Goal: Task Accomplishment & Management: Use online tool/utility

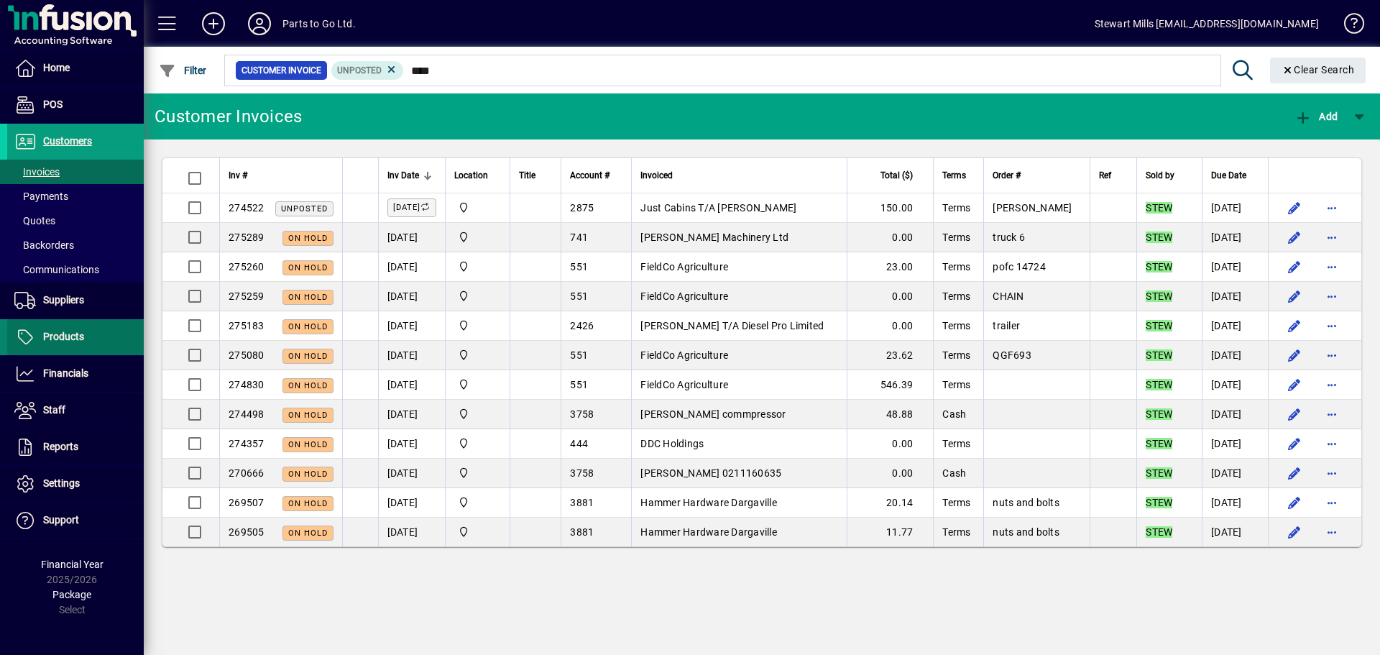
click at [72, 331] on span "Products" at bounding box center [63, 337] width 41 height 12
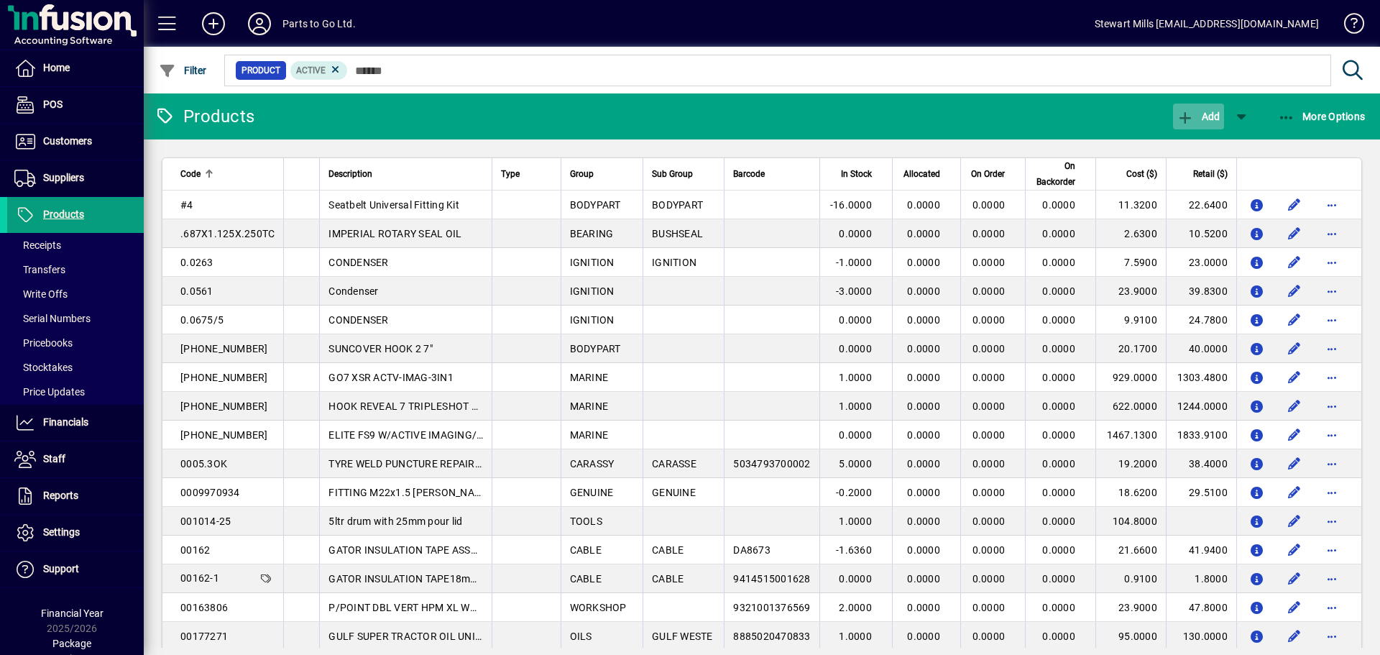
click at [1189, 114] on icon "button" at bounding box center [1186, 118] width 18 height 14
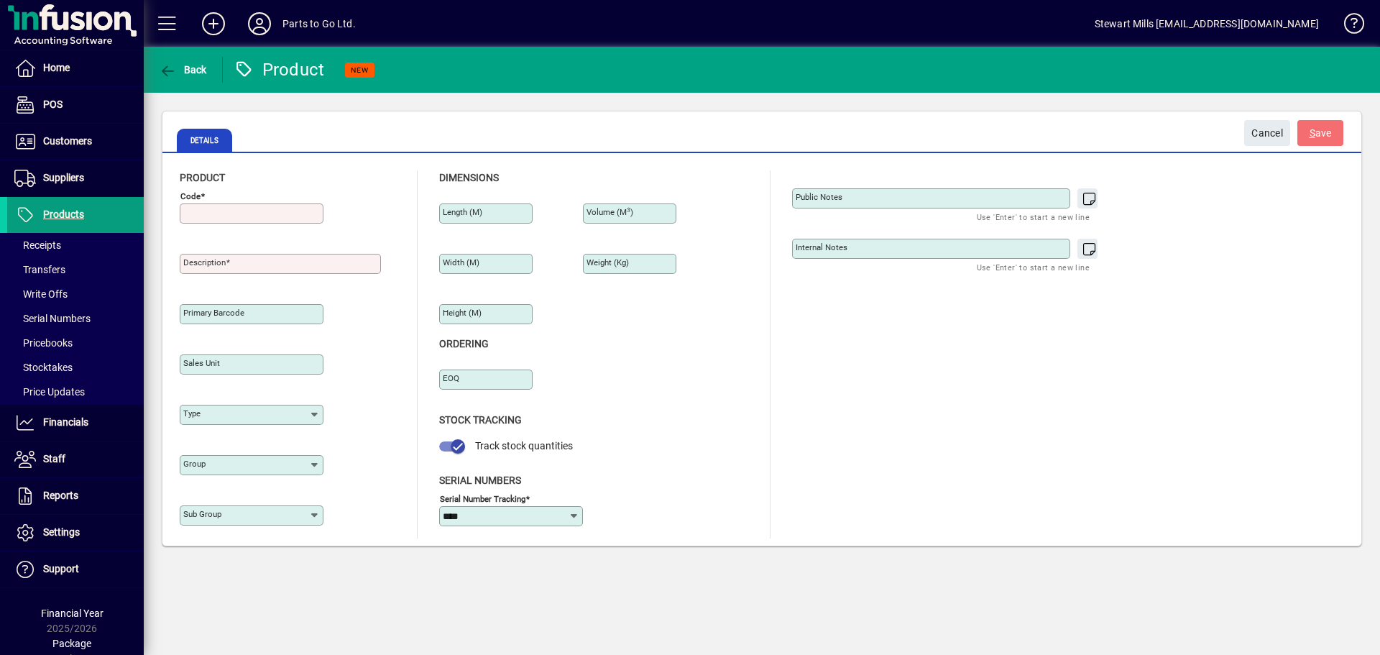
click at [231, 211] on input "Code" at bounding box center [252, 214] width 139 height 12
